Goal: Navigation & Orientation: Find specific page/section

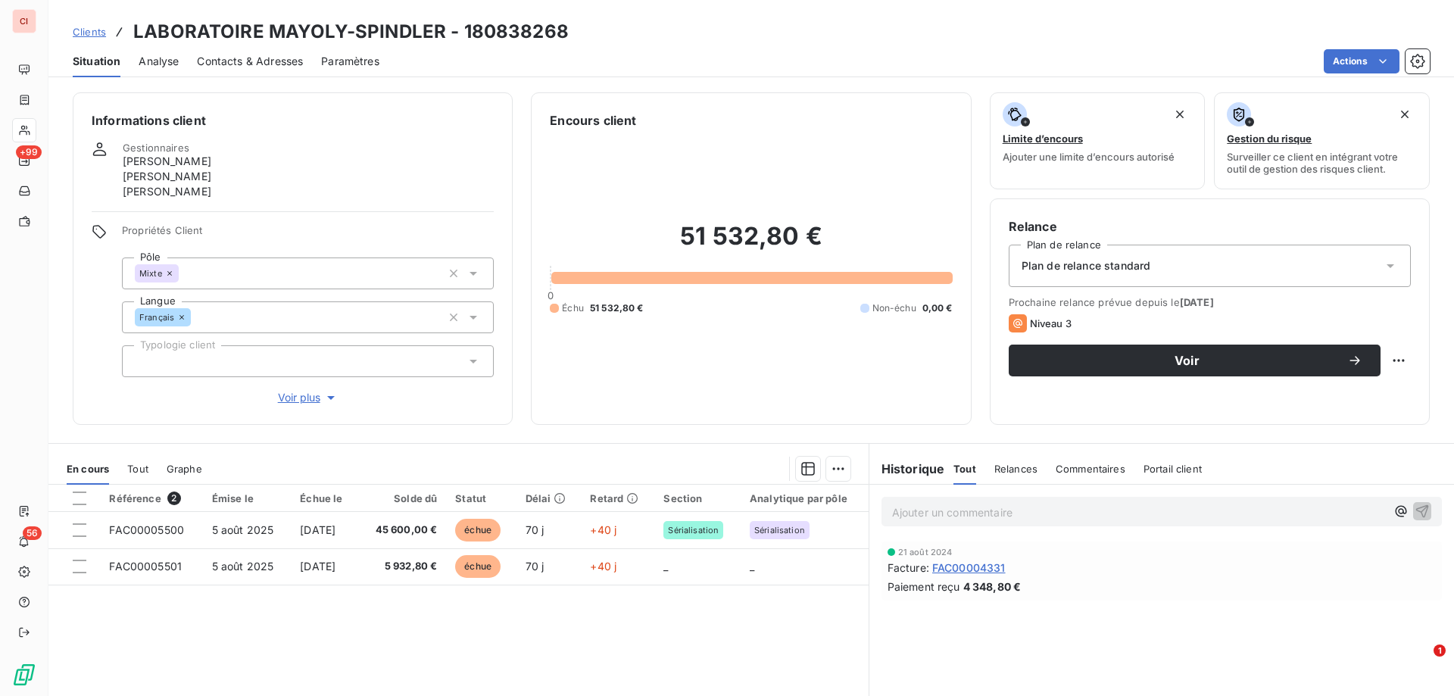
scroll to position [126, 0]
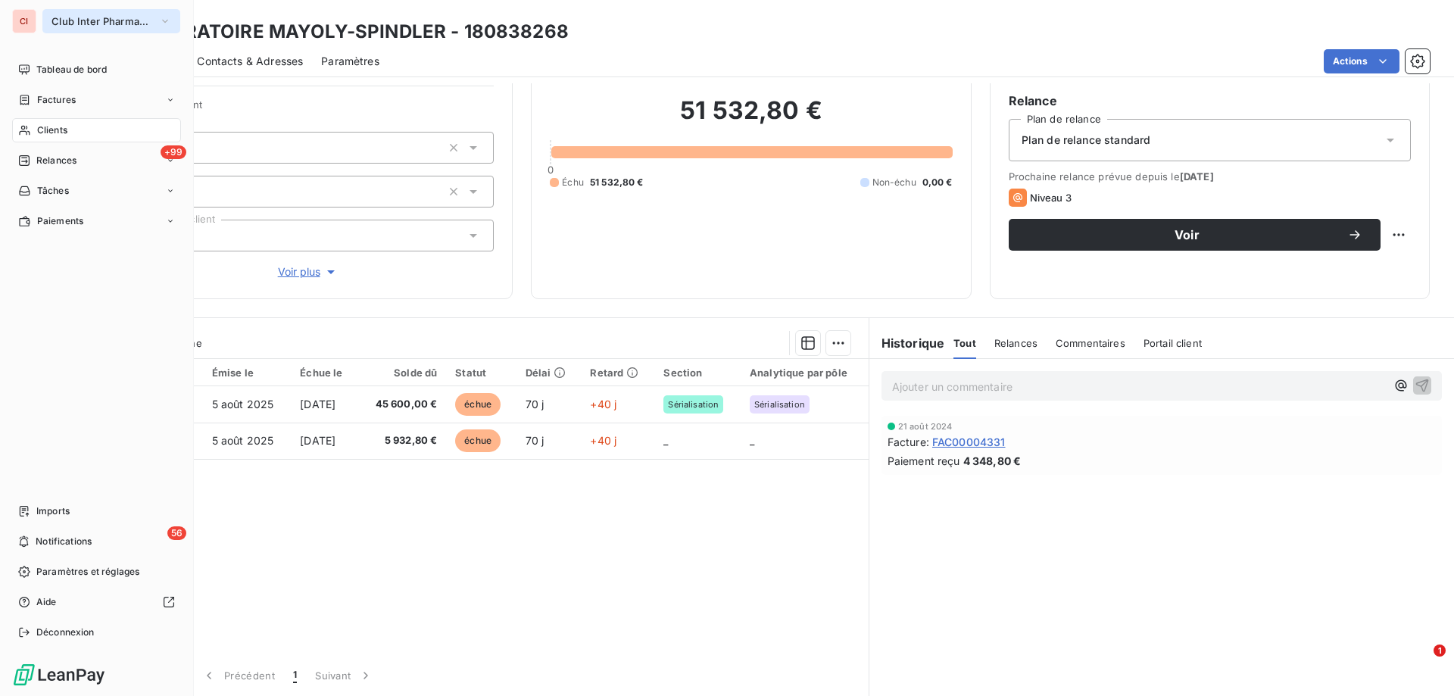
click at [59, 17] on span "Club Inter Pharmaceutique" at bounding box center [101, 21] width 101 height 12
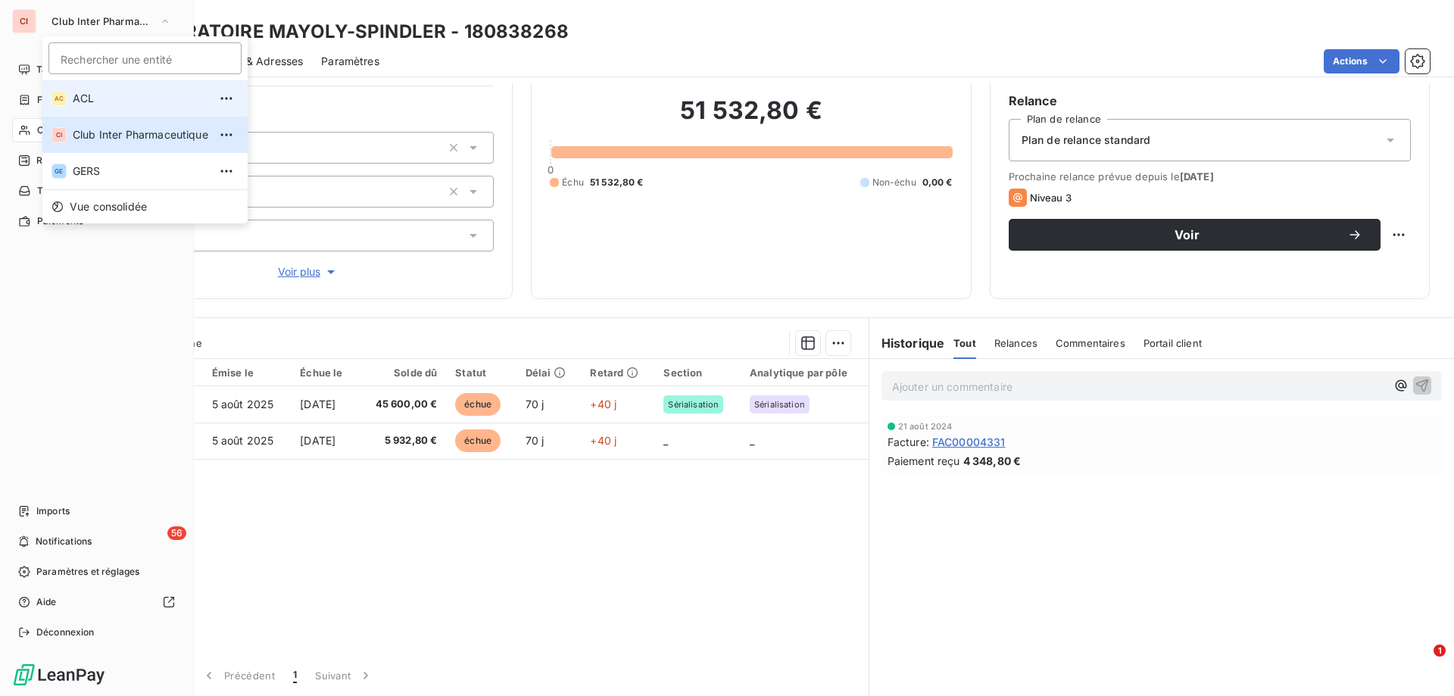
click at [108, 102] on span "ACL" at bounding box center [141, 98] width 136 height 15
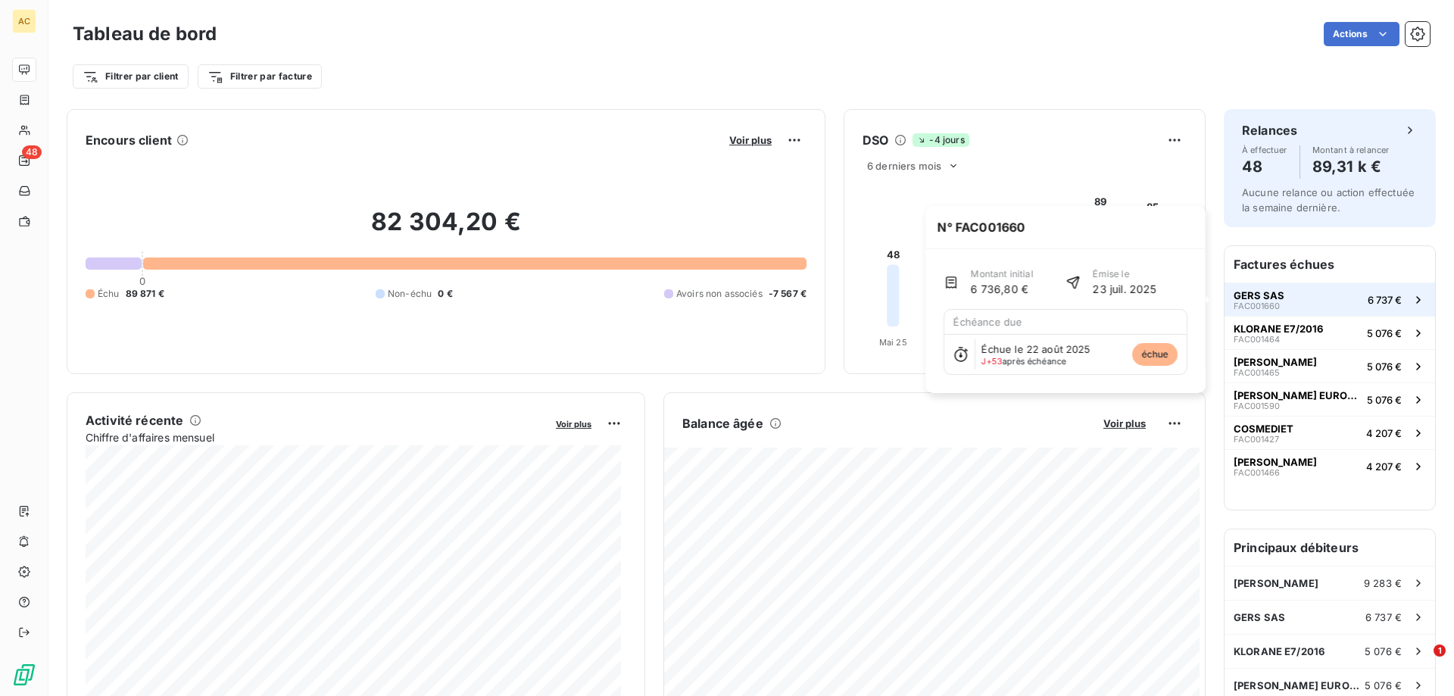
click at [1270, 301] on div "GERS SAS FAC001660" at bounding box center [1259, 299] width 51 height 21
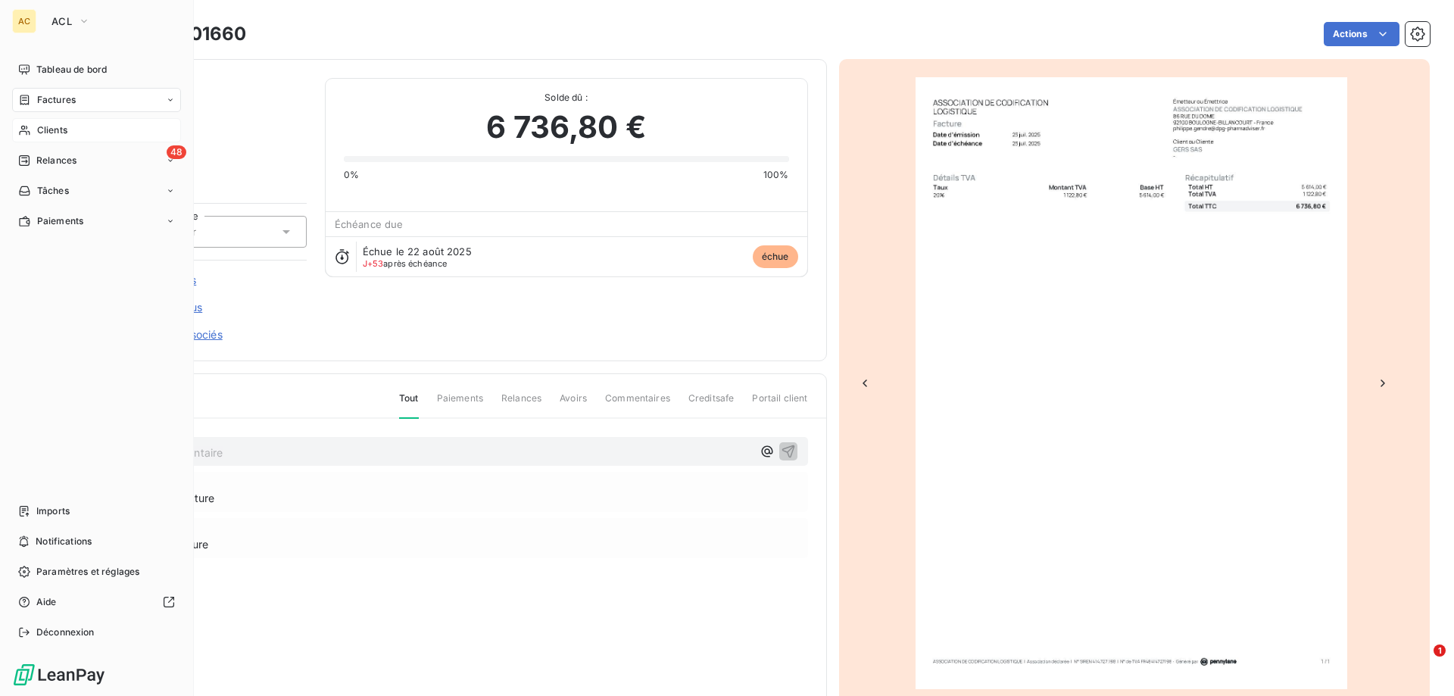
click at [73, 131] on div "Clients" at bounding box center [96, 130] width 169 height 24
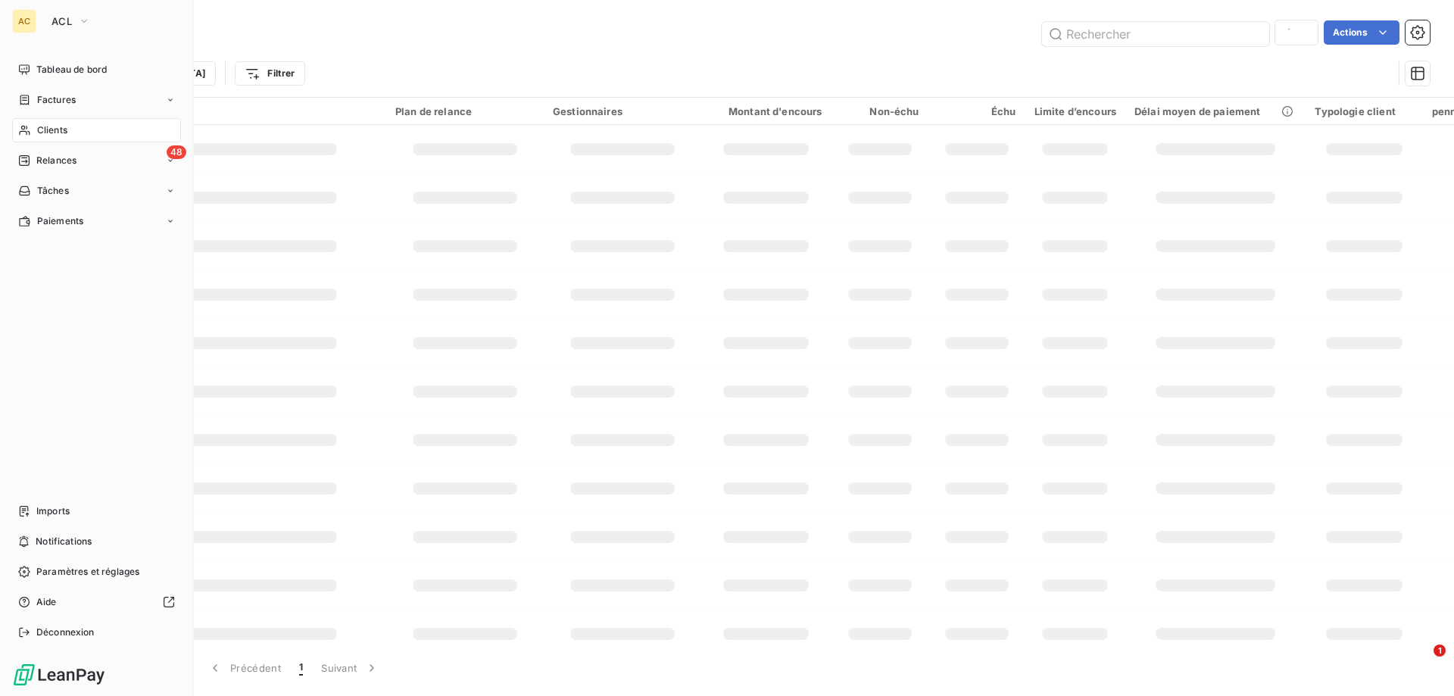
type input "MAYO"
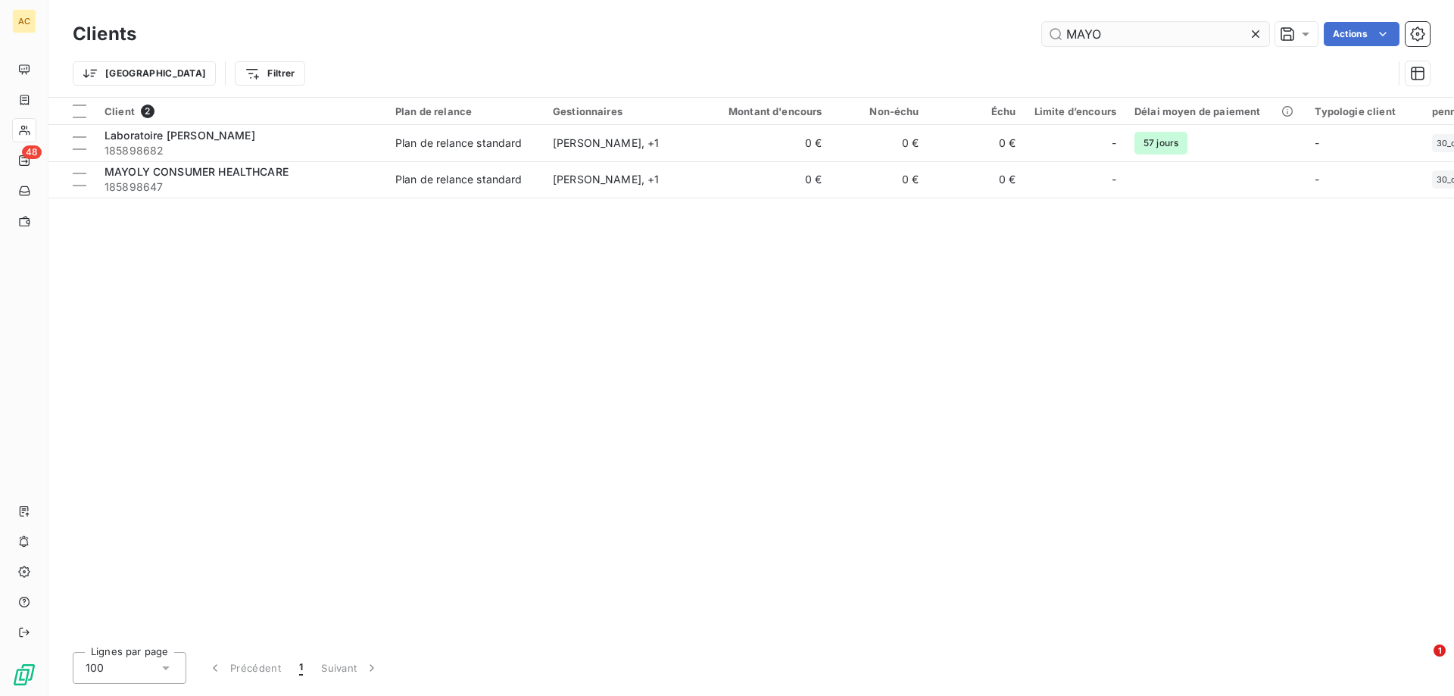
drag, startPoint x: 1112, startPoint y: 34, endPoint x: 1051, endPoint y: 42, distance: 61.8
click at [1051, 42] on input "MAYO" at bounding box center [1155, 34] width 227 height 24
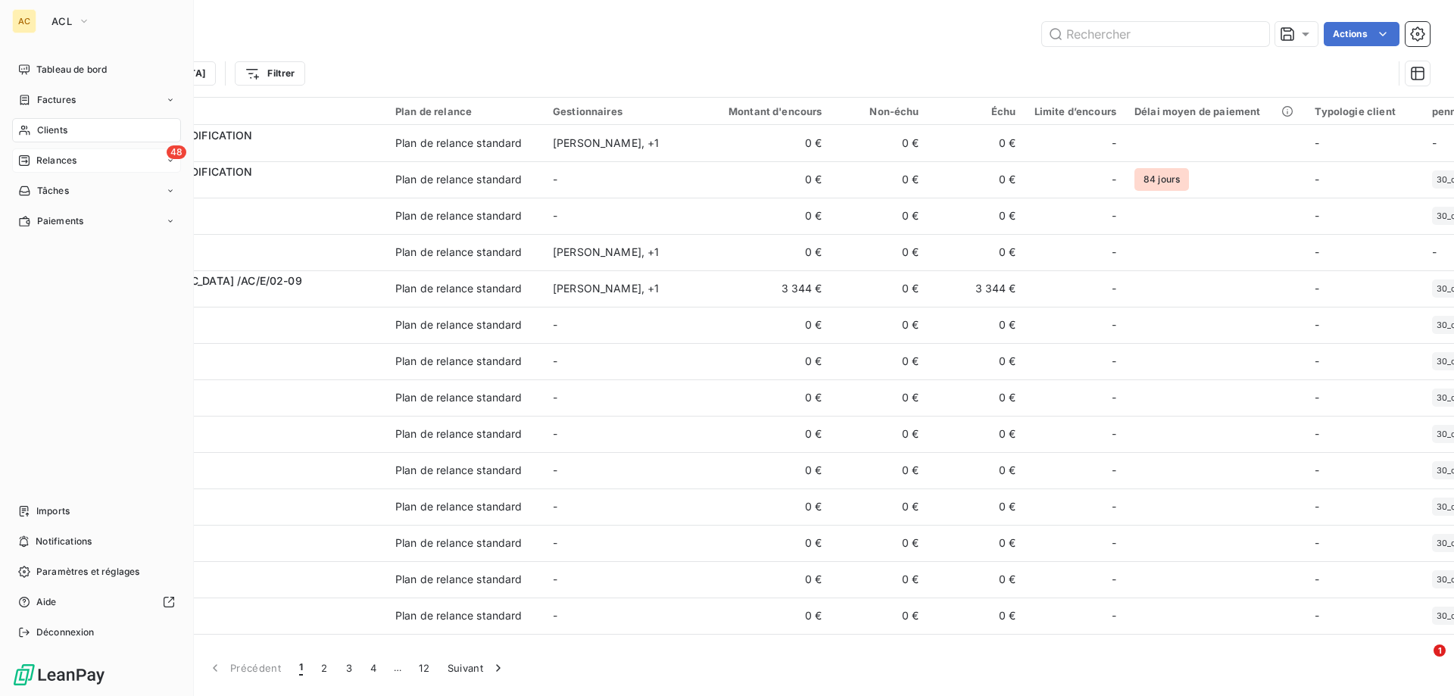
click at [58, 156] on span "Relances" at bounding box center [56, 161] width 40 height 14
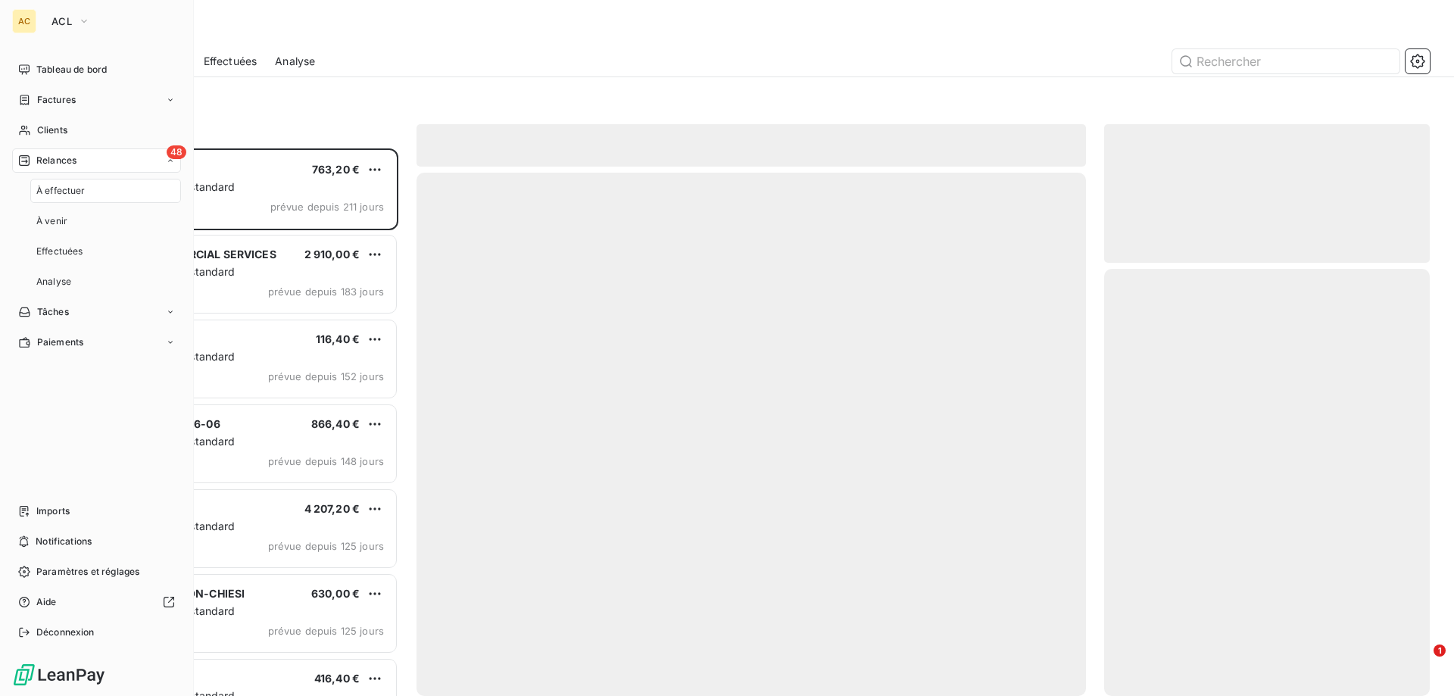
scroll to position [536, 314]
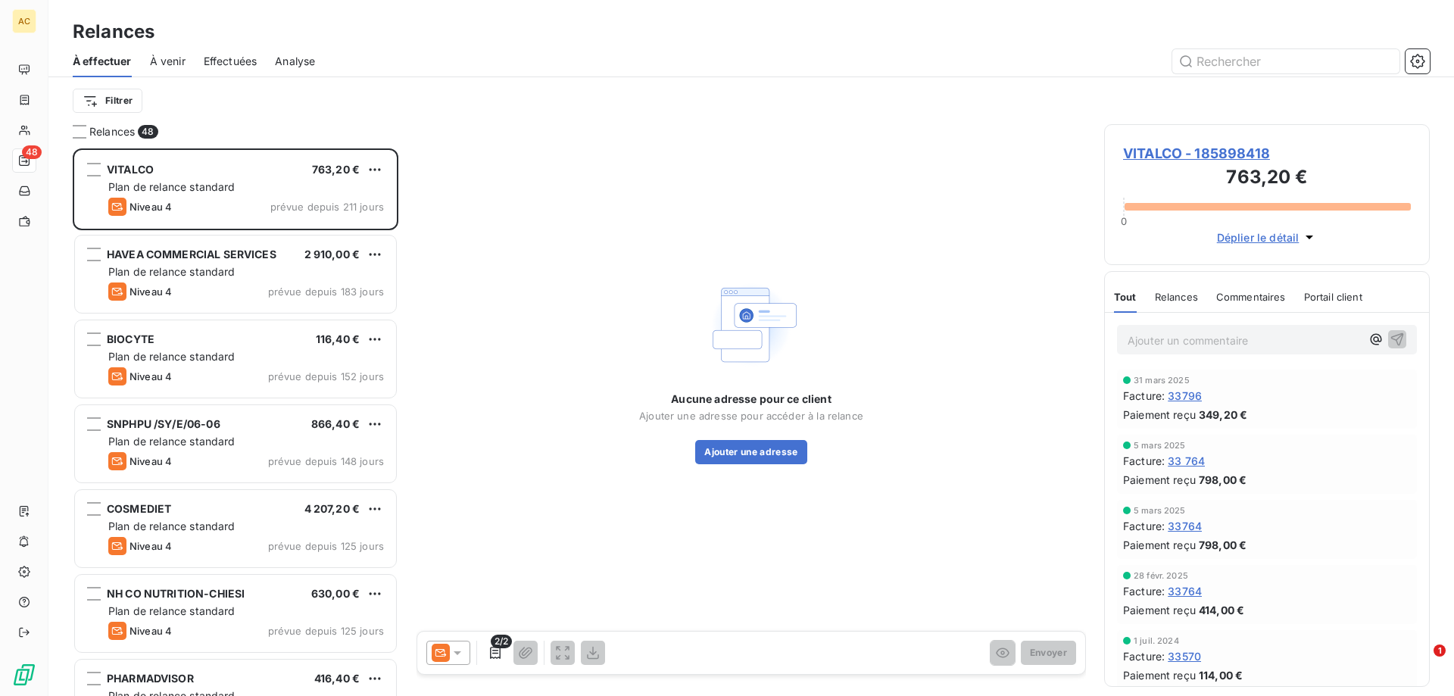
click at [245, 63] on span "Effectuées" at bounding box center [231, 61] width 54 height 15
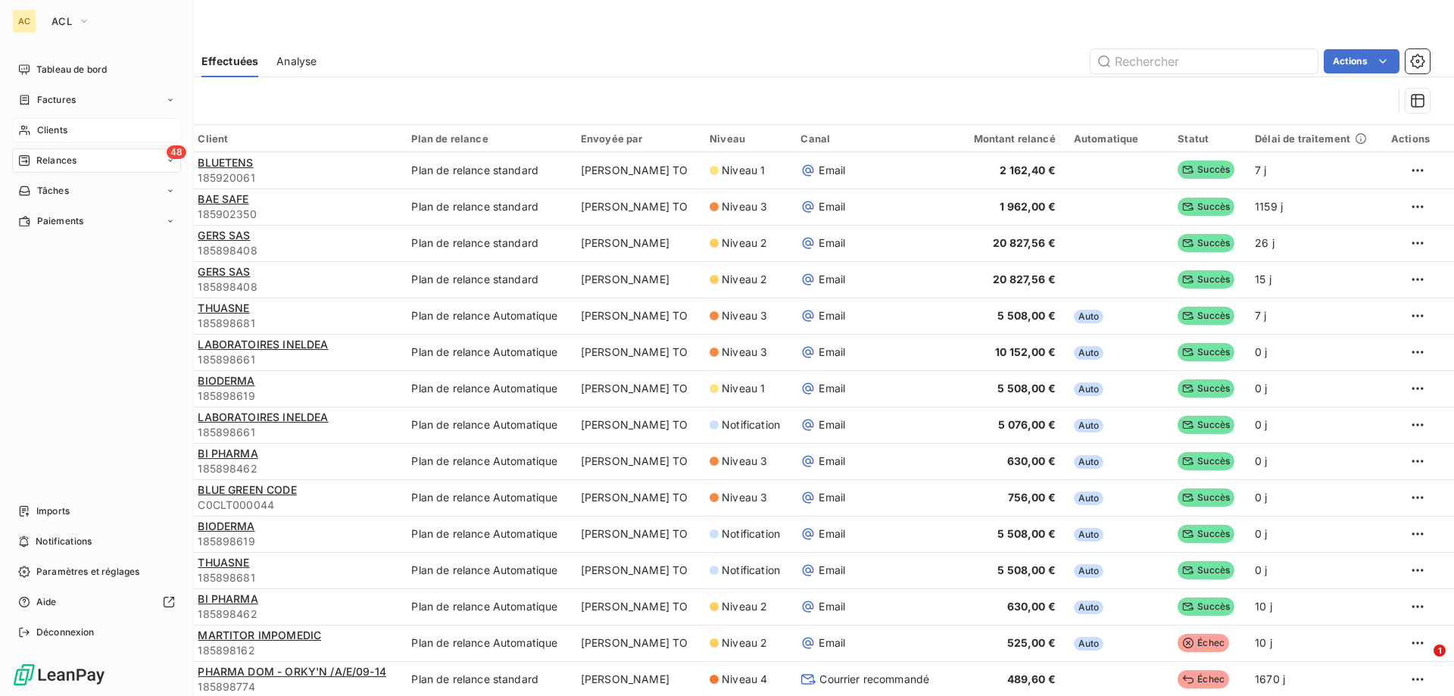
click at [51, 131] on span "Clients" at bounding box center [52, 130] width 30 height 14
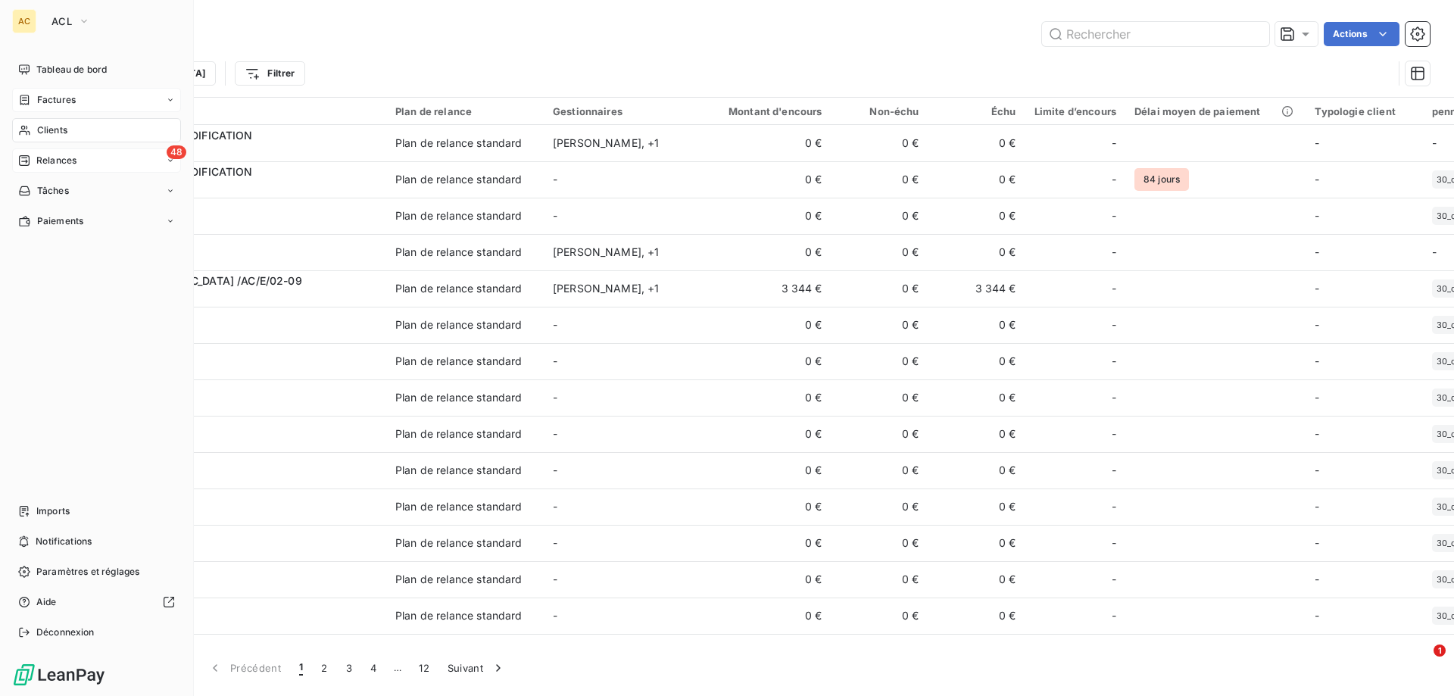
click at [57, 96] on span "Factures" at bounding box center [56, 100] width 39 height 14
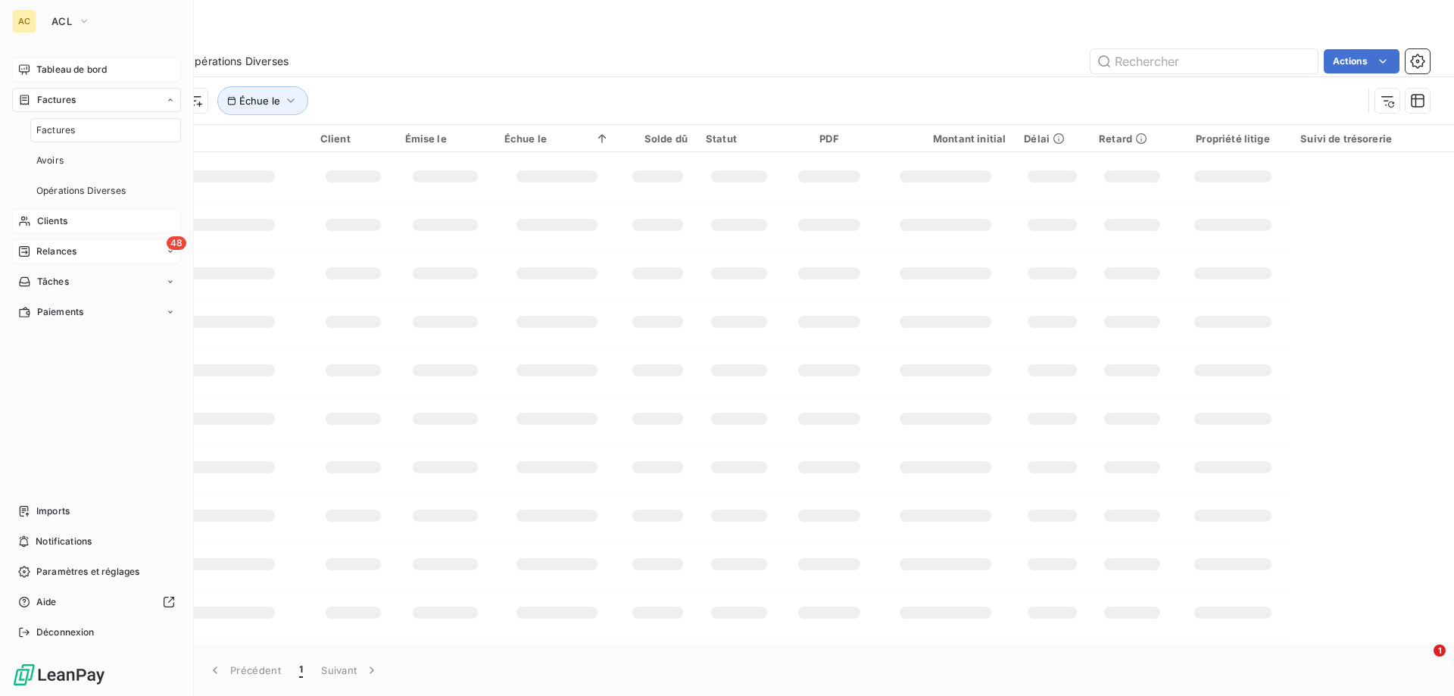
click at [80, 70] on span "Tableau de bord" at bounding box center [71, 70] width 70 height 14
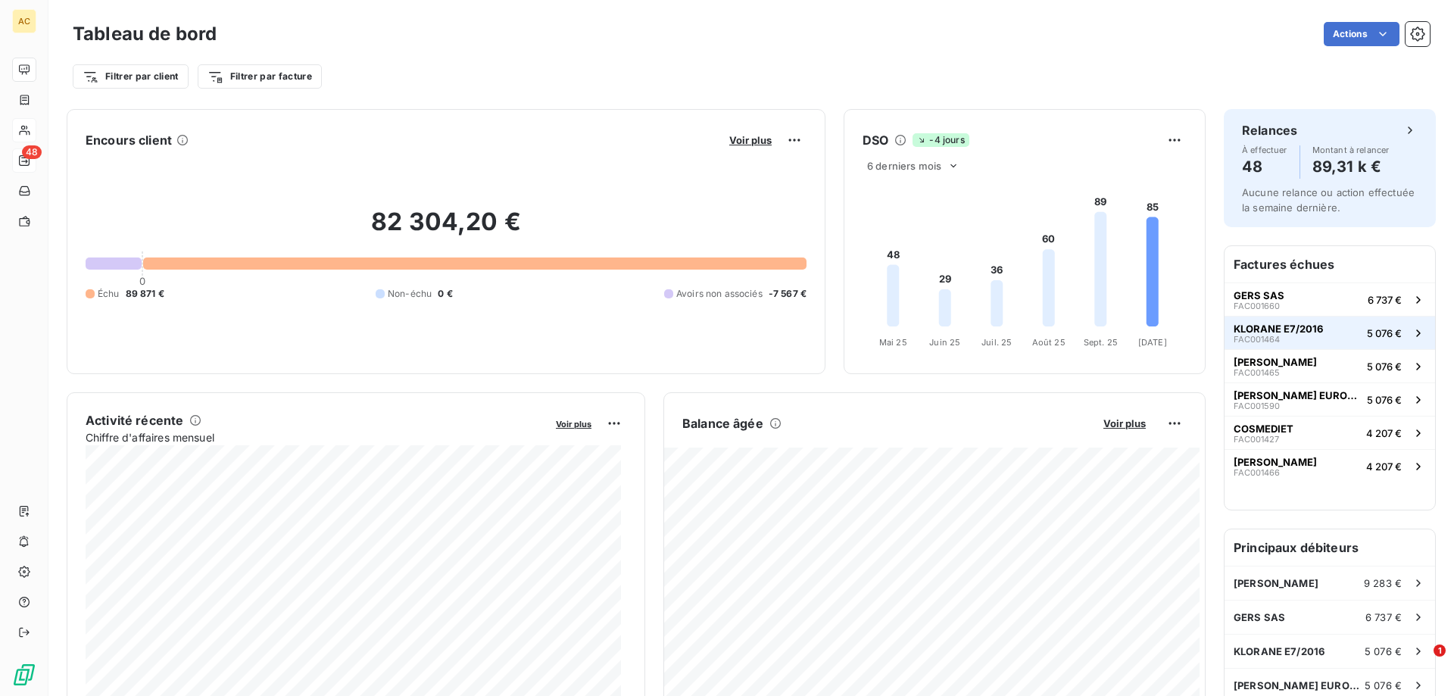
click at [1266, 326] on span "KLORANE E7/2016" at bounding box center [1278, 329] width 89 height 12
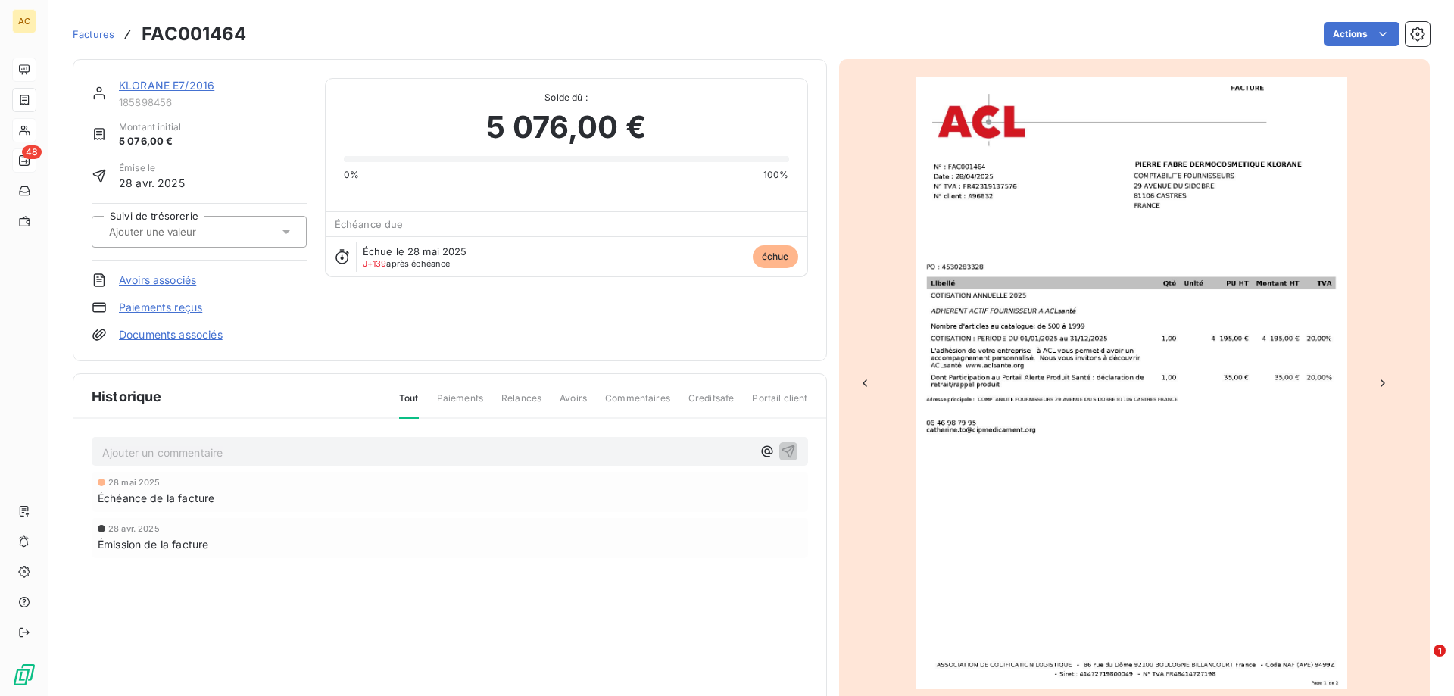
click at [133, 491] on span "Échéance de la facture" at bounding box center [156, 498] width 117 height 16
click at [451, 390] on div "Historique Tout Paiements Relances Avoirs Commentaires Creditsafe Portail client" at bounding box center [449, 396] width 753 height 45
click at [507, 401] on span "Relances" at bounding box center [521, 405] width 40 height 26
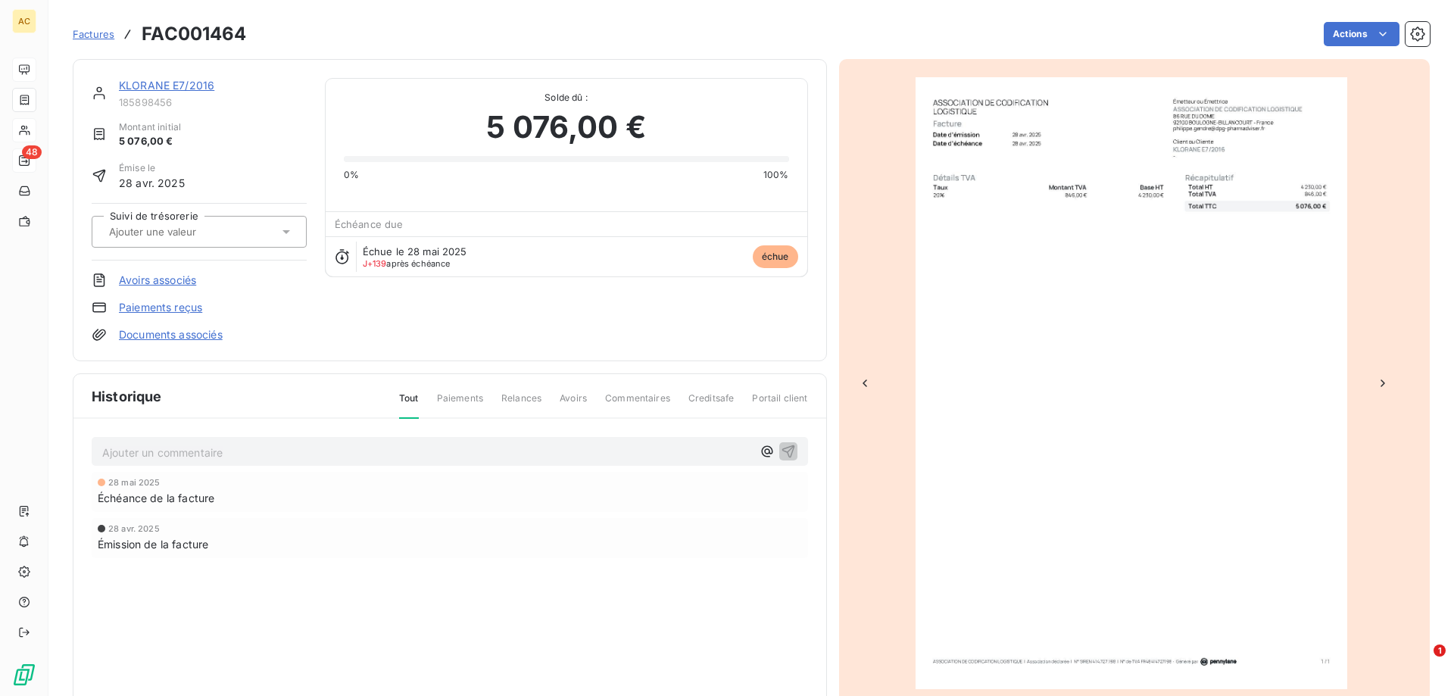
click at [176, 92] on div "KLORANE E7/2016" at bounding box center [213, 85] width 188 height 15
click at [176, 90] on link "KLORANE E7/2016" at bounding box center [166, 85] width 95 height 13
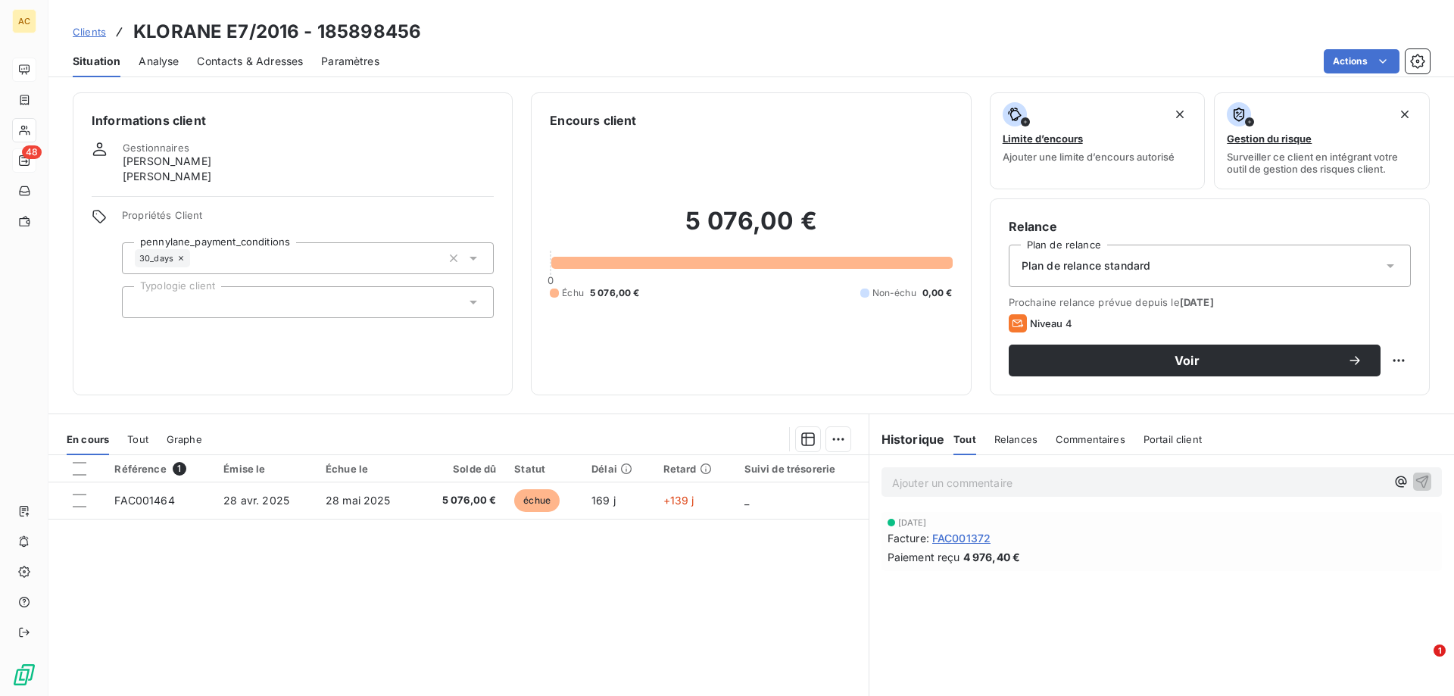
click at [1013, 439] on span "Relances" at bounding box center [1015, 439] width 43 height 12
click at [1068, 436] on span "Commentaires" at bounding box center [1092, 439] width 70 height 12
click at [958, 442] on span "Tout" at bounding box center [963, 439] width 21 height 12
click at [261, 66] on span "Contacts & Adresses" at bounding box center [250, 61] width 106 height 15
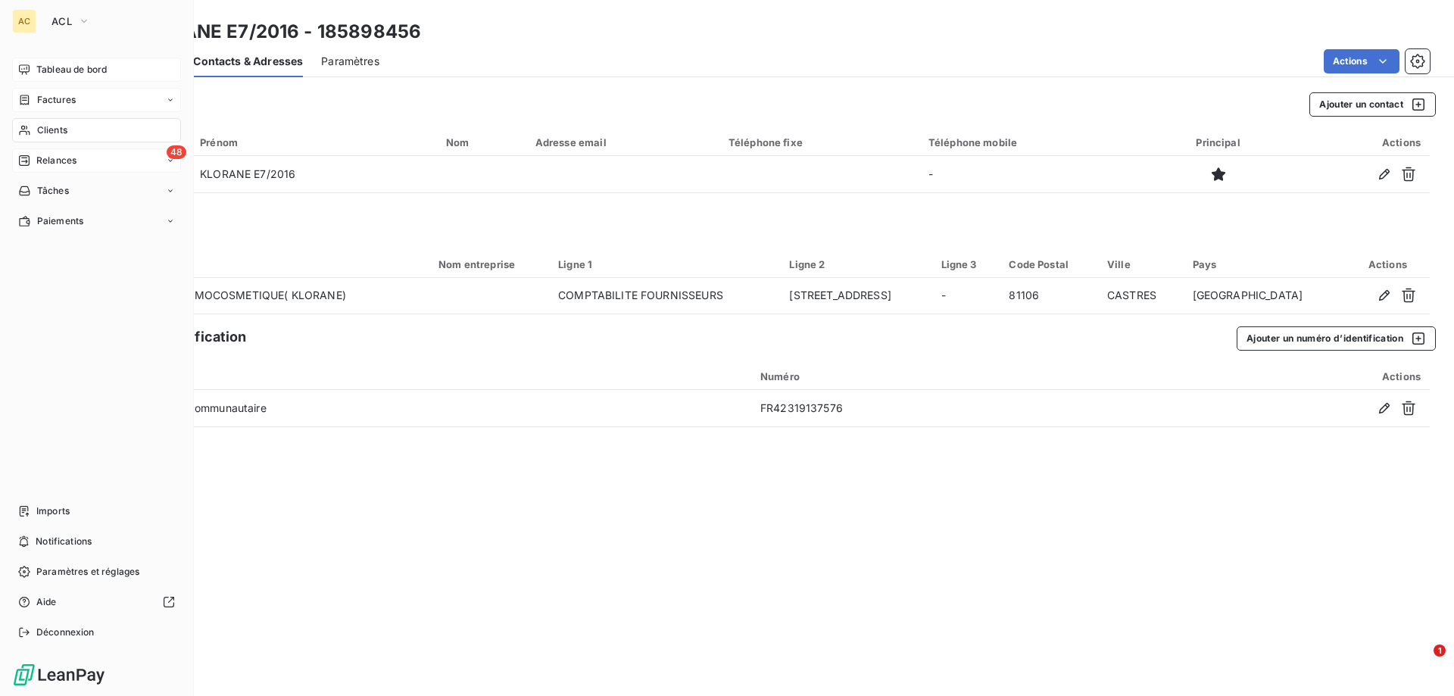
click at [55, 100] on span "Factures" at bounding box center [56, 100] width 39 height 14
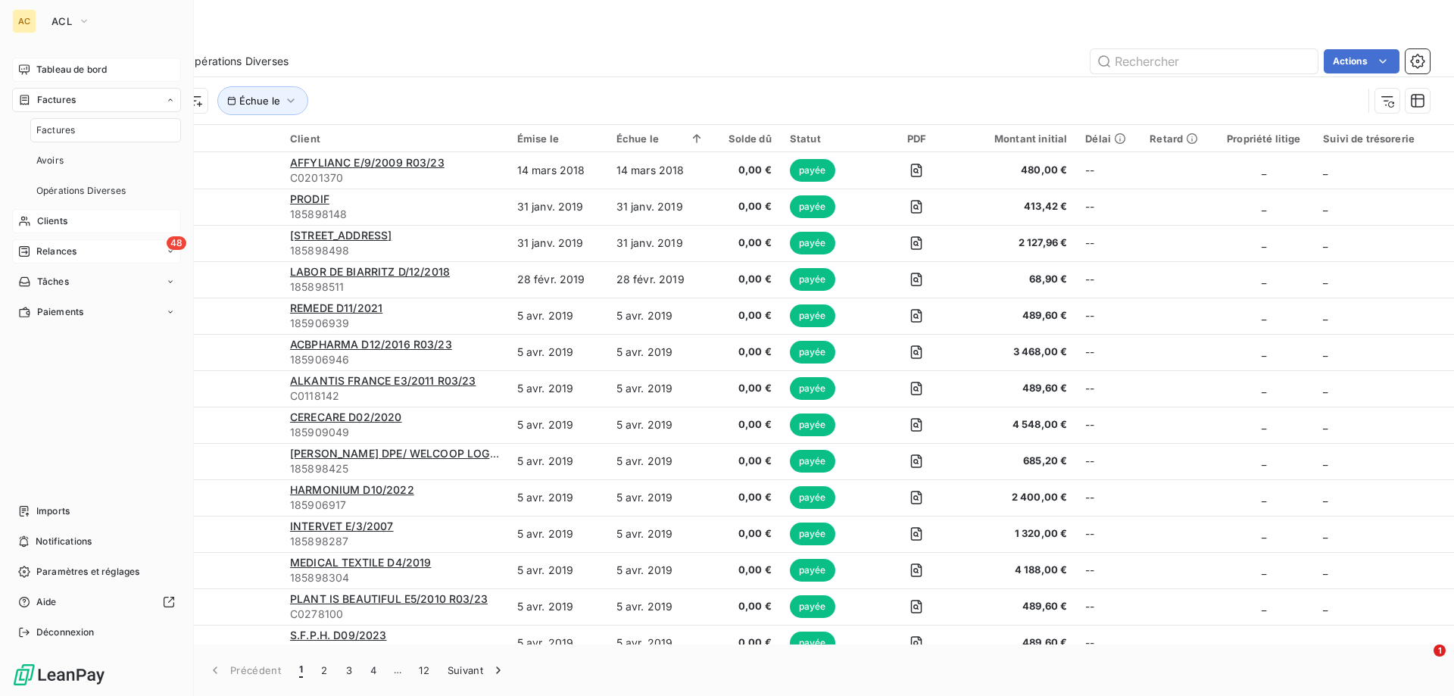
click at [52, 129] on span "Factures" at bounding box center [55, 130] width 39 height 14
click at [58, 254] on span "Relances" at bounding box center [56, 252] width 40 height 14
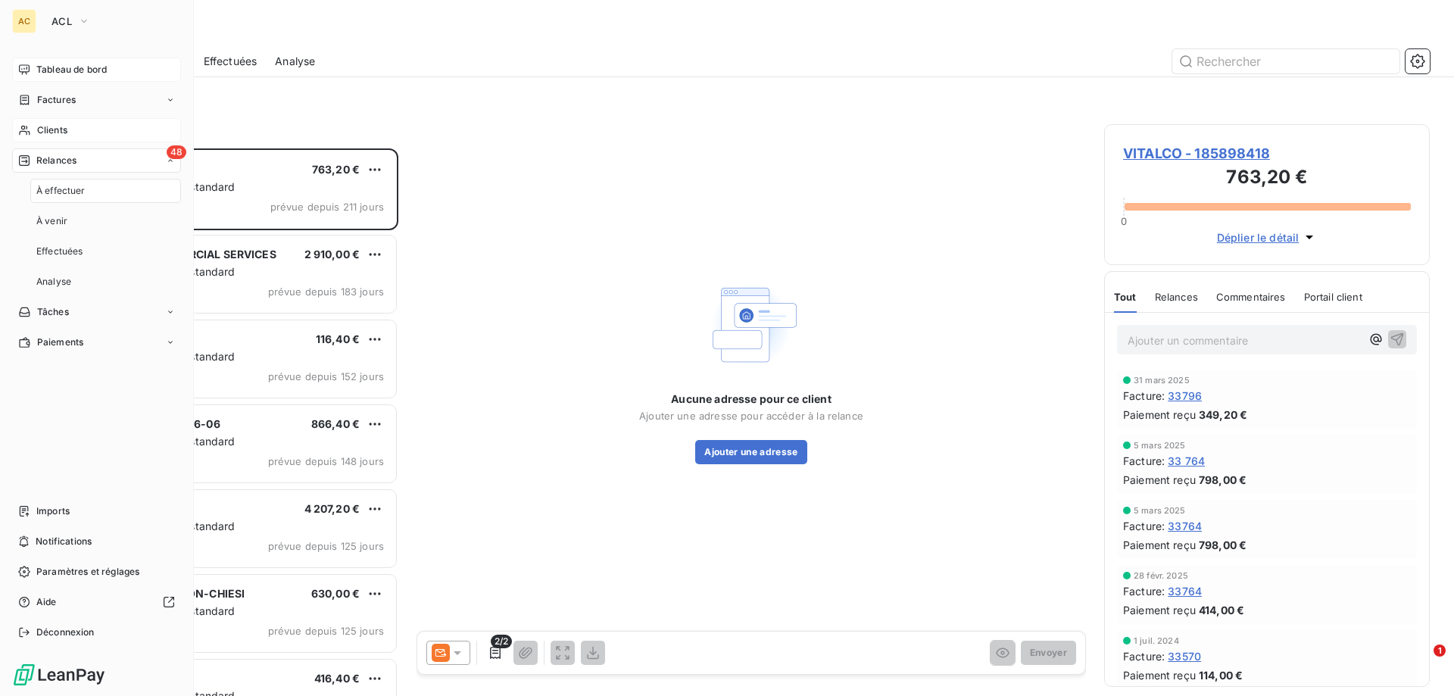
scroll to position [536, 314]
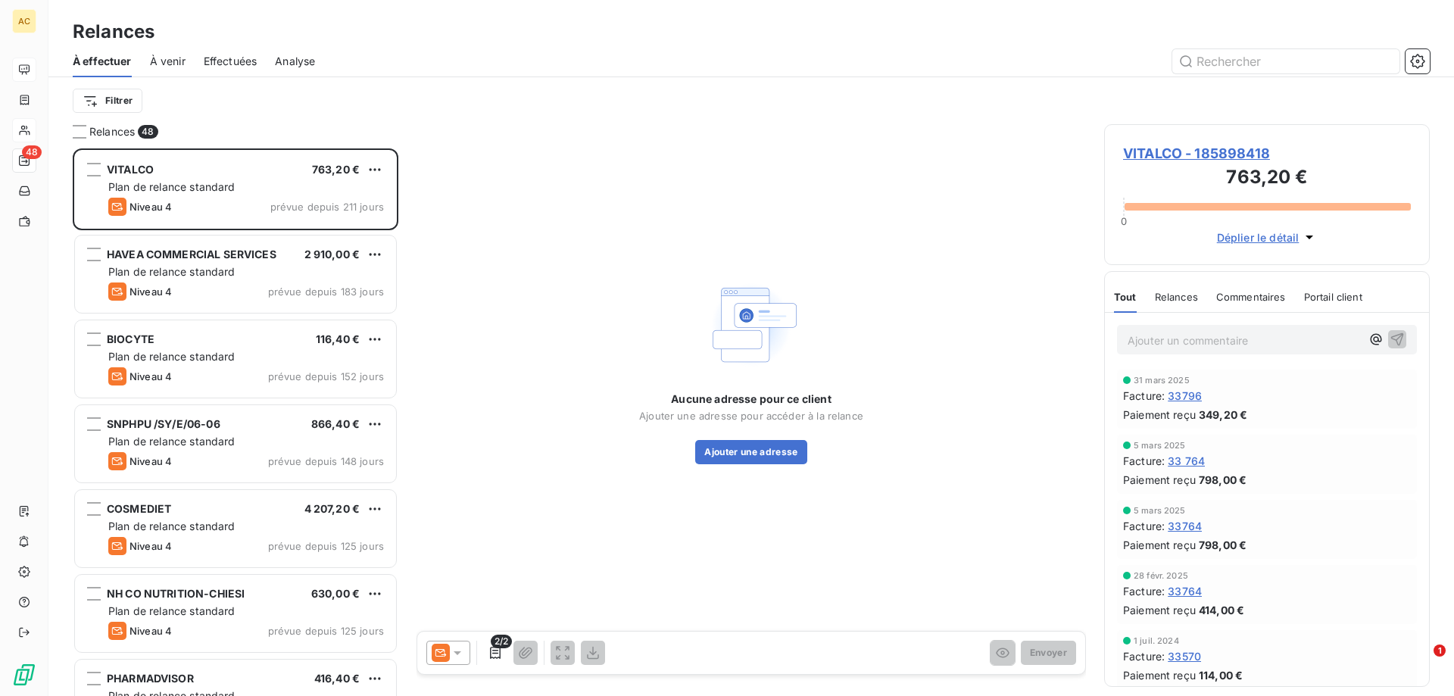
click at [229, 64] on span "Effectuées" at bounding box center [231, 61] width 54 height 15
